Goal: Task Accomplishment & Management: Manage account settings

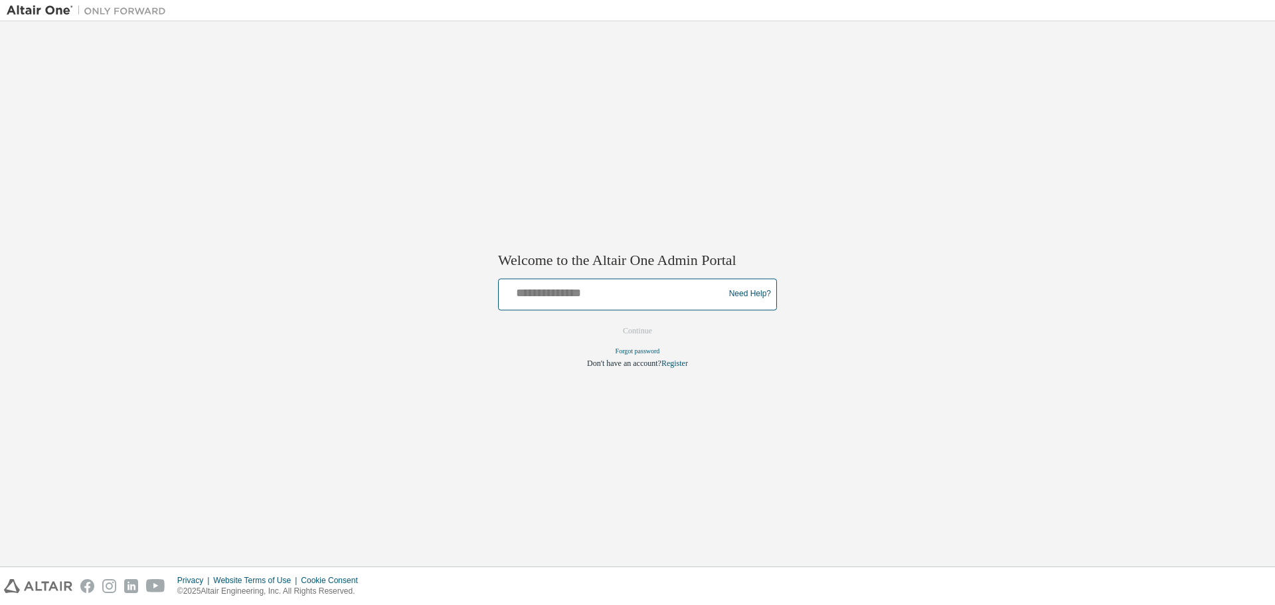
click at [610, 295] on input "text" at bounding box center [613, 290] width 218 height 19
type input "**********"
click at [638, 327] on button "Continue" at bounding box center [637, 331] width 57 height 20
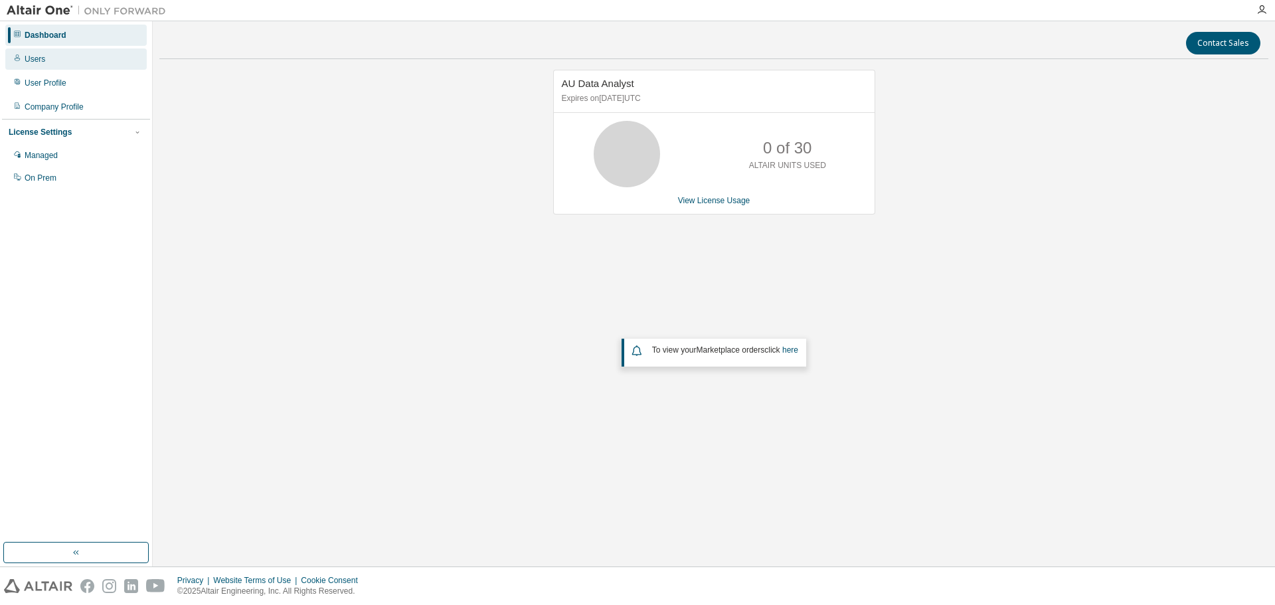
click at [35, 52] on div "Users" at bounding box center [75, 58] width 141 height 21
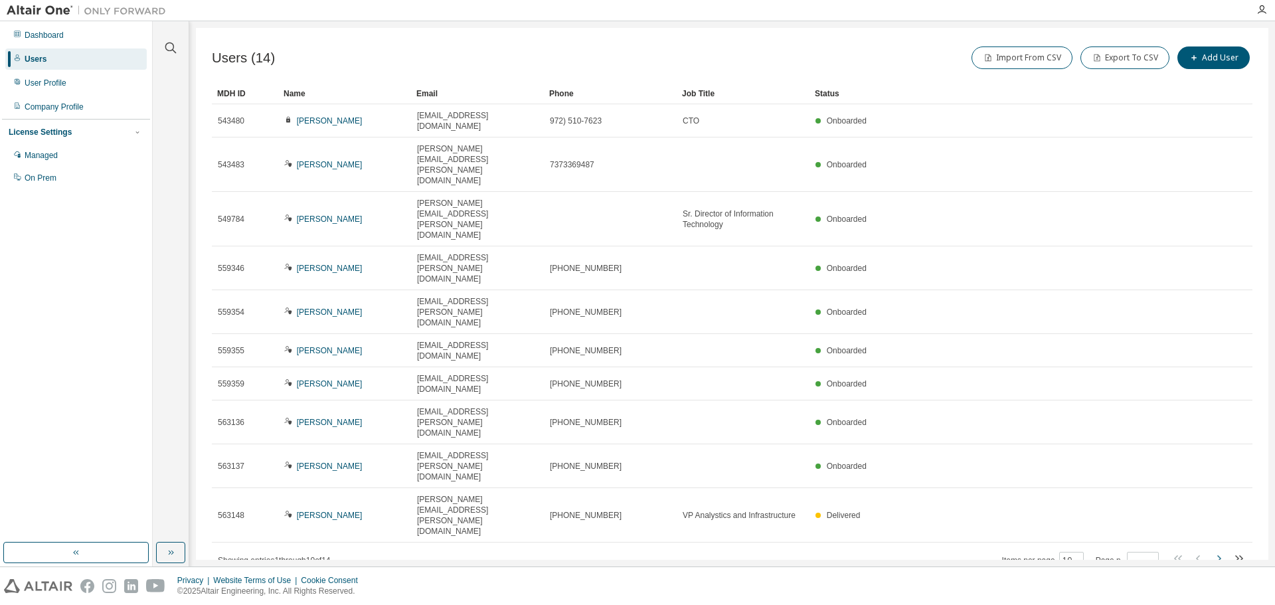
click at [1217, 550] on icon "button" at bounding box center [1218, 558] width 16 height 16
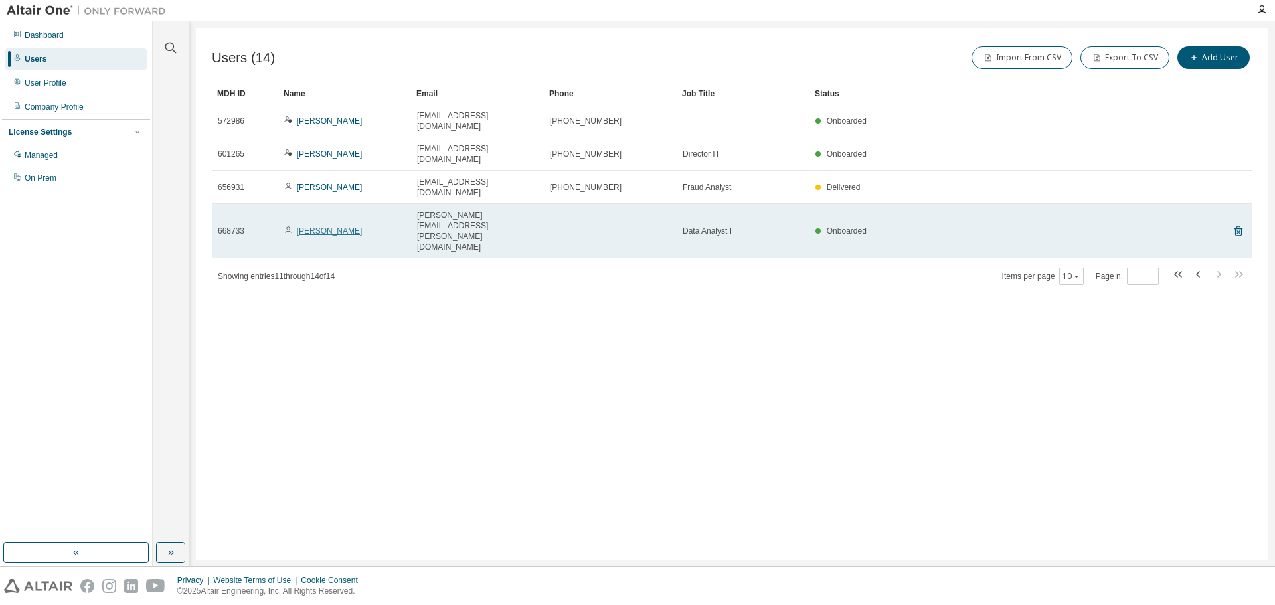
click at [322, 226] on link "Saahil Ahmed" at bounding box center [330, 230] width 66 height 9
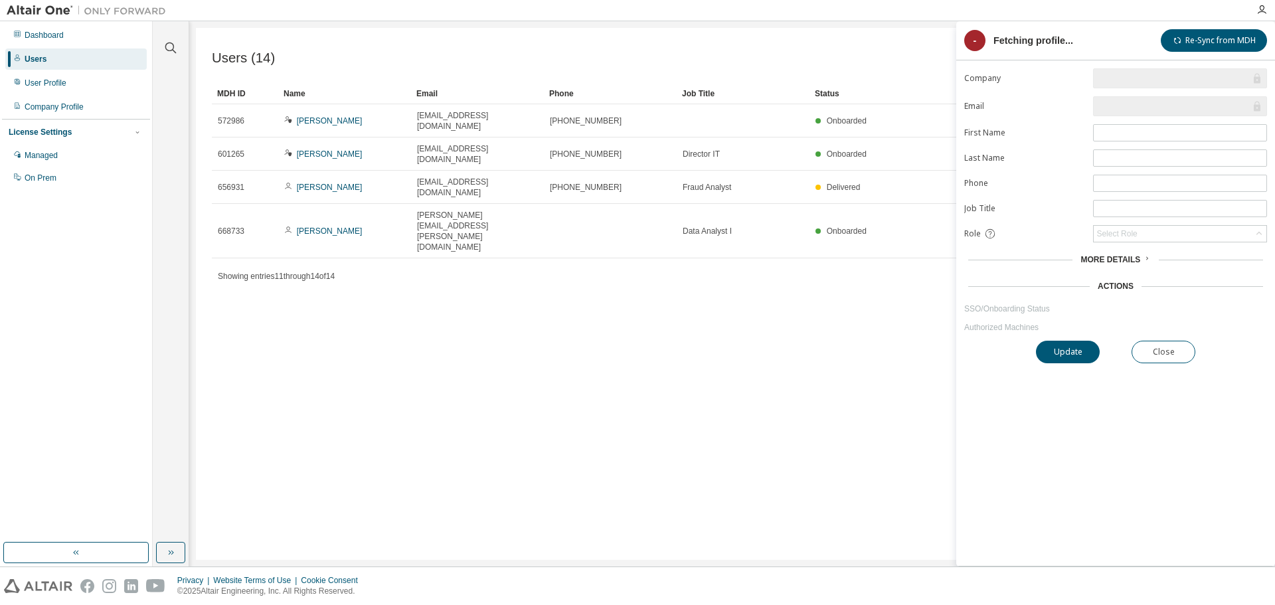
type input "*"
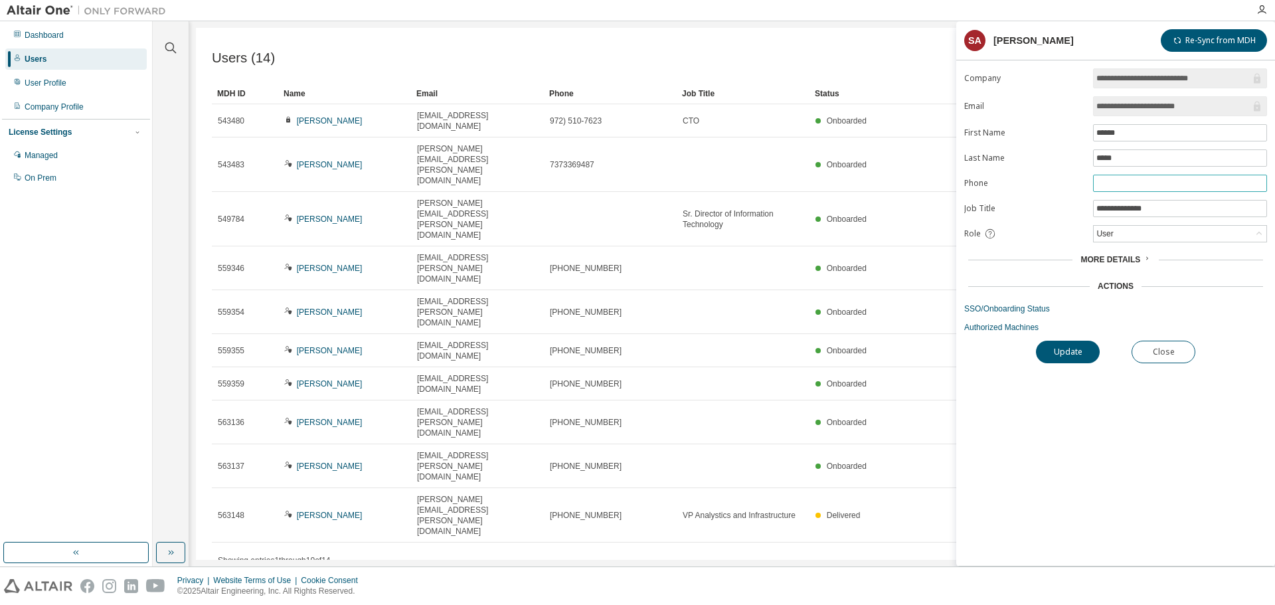
click at [1152, 182] on input "text" at bounding box center [1179, 183] width 167 height 11
type input "**********"
click at [1068, 349] on button "Update" at bounding box center [1068, 352] width 64 height 23
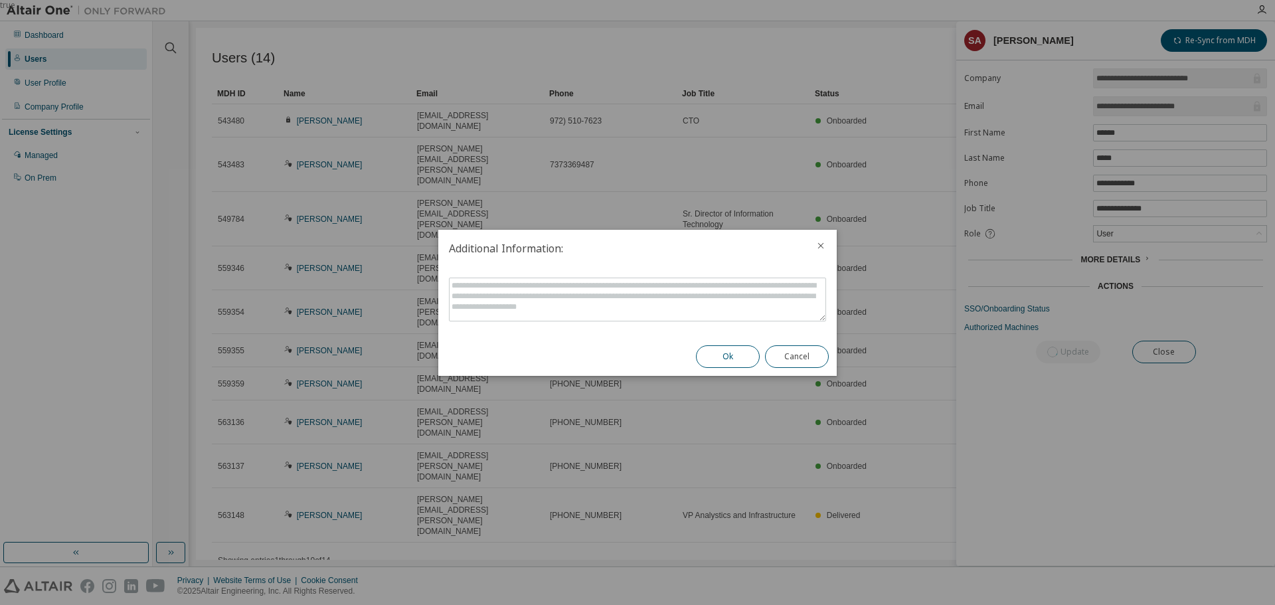
click at [723, 358] on button "Ok" at bounding box center [728, 356] width 64 height 23
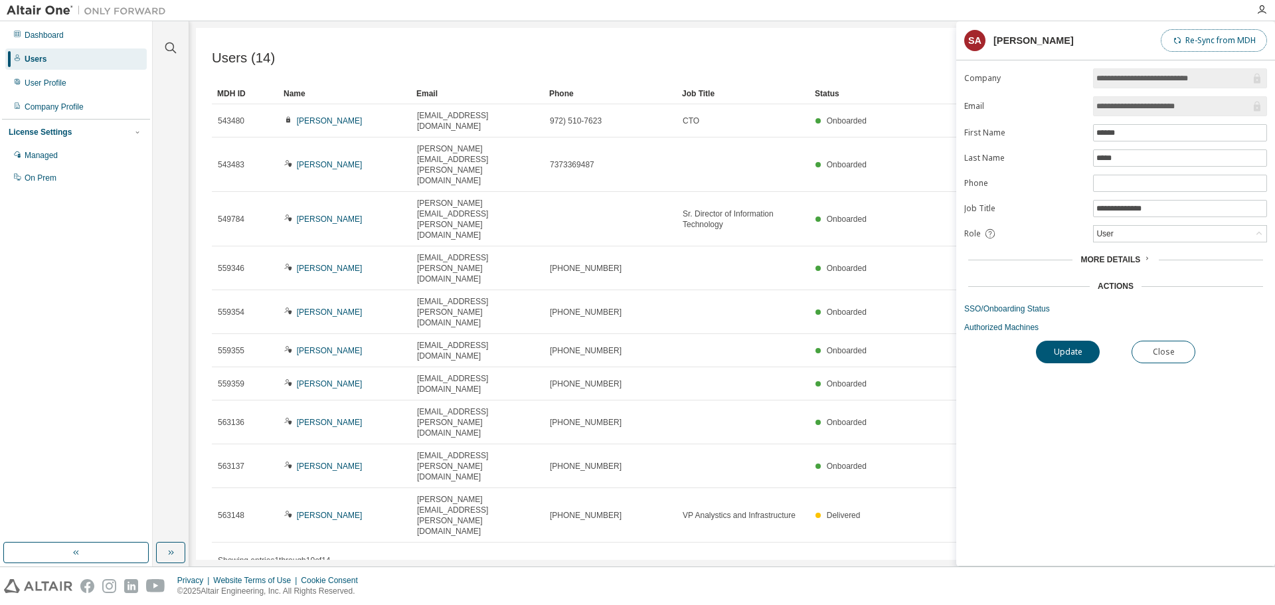
click at [1173, 44] on icon "button" at bounding box center [1177, 41] width 8 height 8
click at [776, 30] on div "Users (14) Import From CSV Export To CSV Add User Clear Load Save Save As Field…" at bounding box center [732, 294] width 1072 height 532
click at [1172, 355] on button "Close" at bounding box center [1163, 352] width 64 height 23
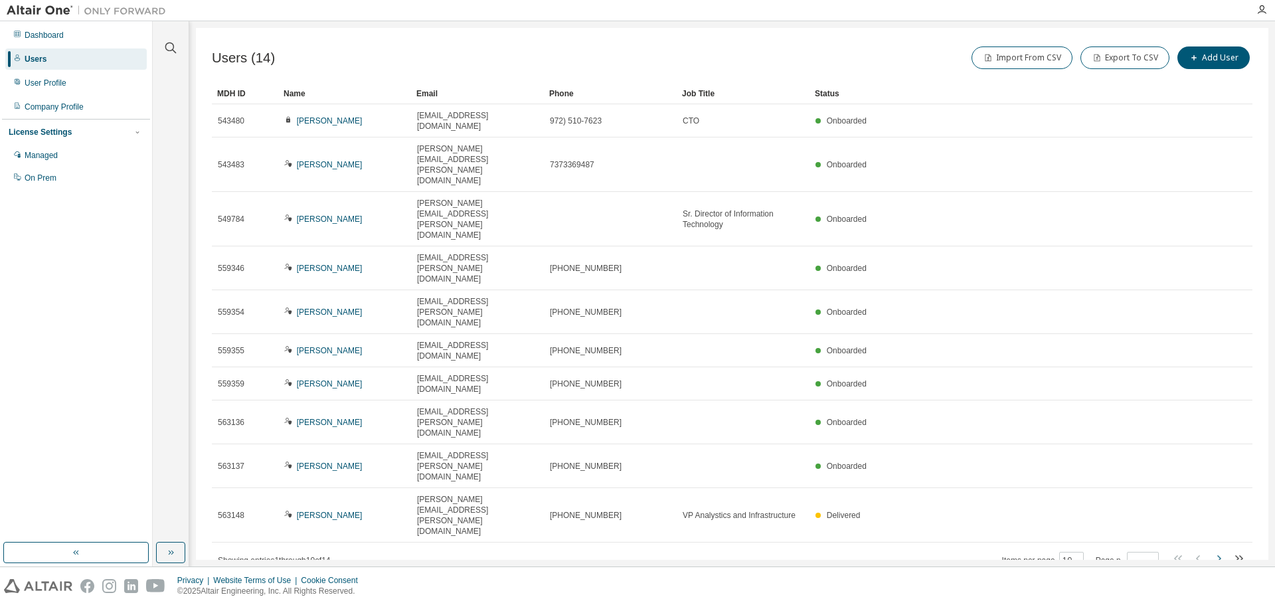
click at [1221, 550] on icon "button" at bounding box center [1218, 558] width 16 height 16
type input "*"
